Goal: Navigation & Orientation: Find specific page/section

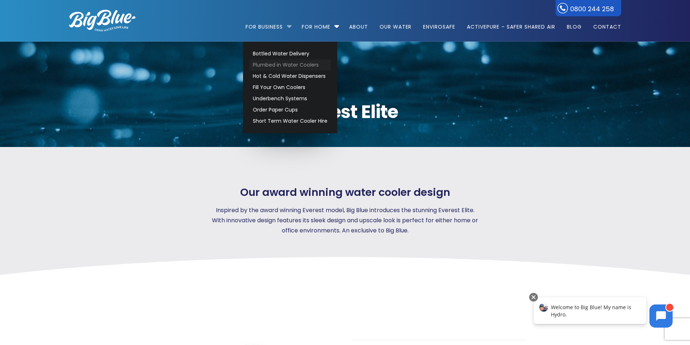
click at [279, 62] on link "Plumbed in Water Coolers" at bounding box center [290, 64] width 81 height 11
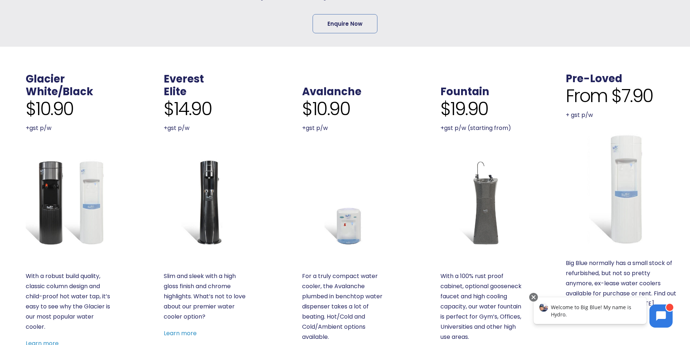
click at [477, 175] on img at bounding box center [484, 202] width 86 height 86
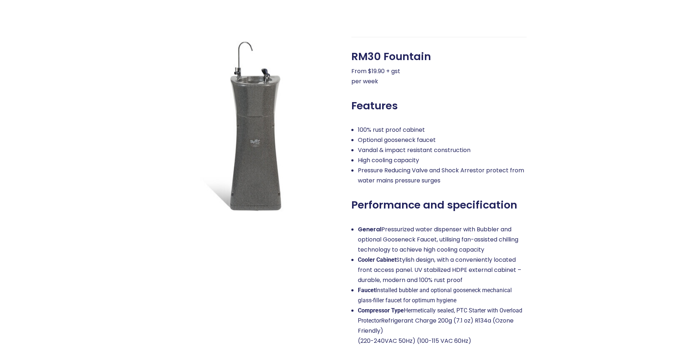
scroll to position [326, 0]
